Goal: Find specific page/section

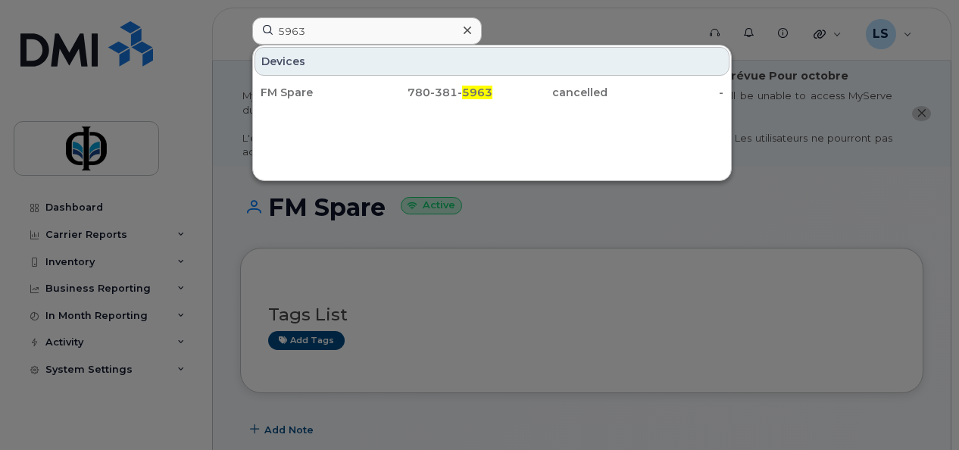
click at [312, 31] on input "5963" at bounding box center [367, 30] width 230 height 27
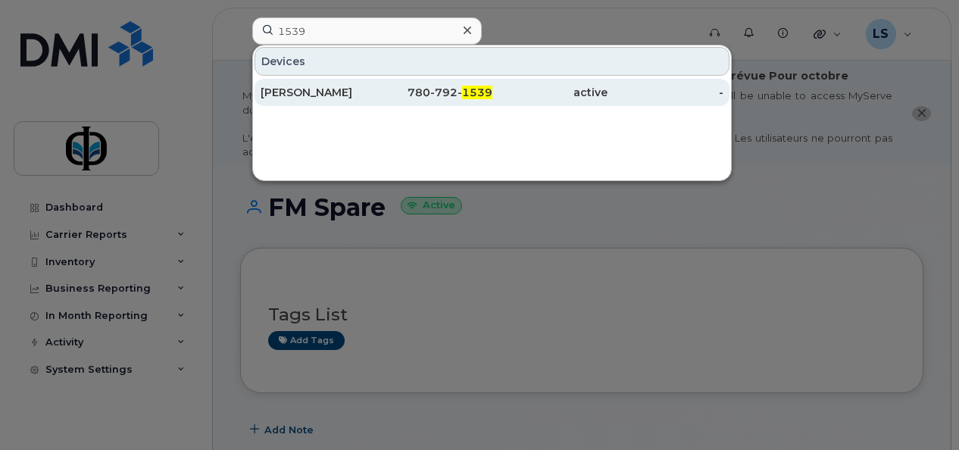
type input "1539"
click at [345, 89] on div "[PERSON_NAME]" at bounding box center [319, 92] width 116 height 15
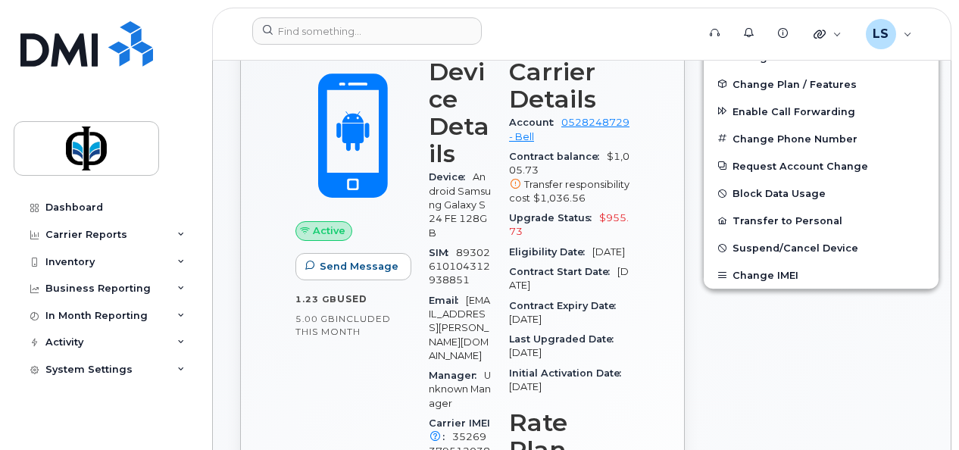
scroll to position [112, 0]
